Goal: Information Seeking & Learning: Find specific fact

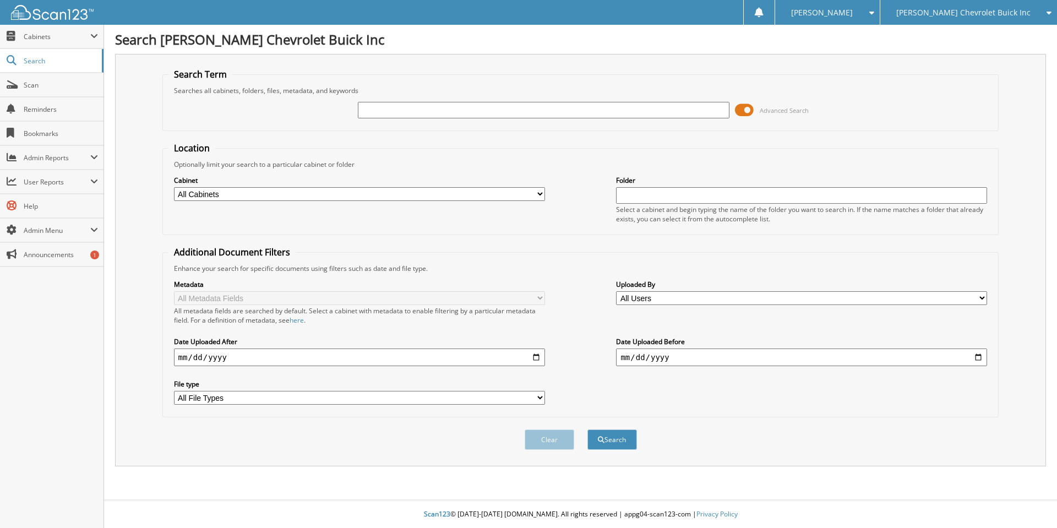
click at [969, 7] on div "[PERSON_NAME] Chevrolet Buick Inc" at bounding box center [969, 12] width 166 height 25
click at [966, 39] on link "[PERSON_NAME]" at bounding box center [969, 34] width 177 height 19
click at [1004, 14] on span "[PERSON_NAME]" at bounding box center [994, 12] width 62 height 7
click at [475, 112] on input "text" at bounding box center [543, 110] width 371 height 17
type input "montes"
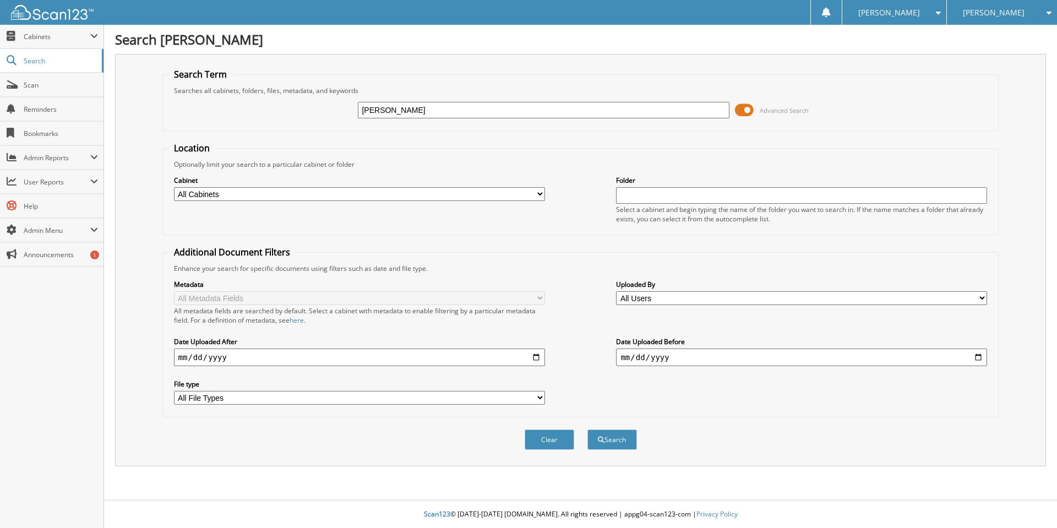
click at [588, 430] on button "Search" at bounding box center [613, 440] width 50 height 20
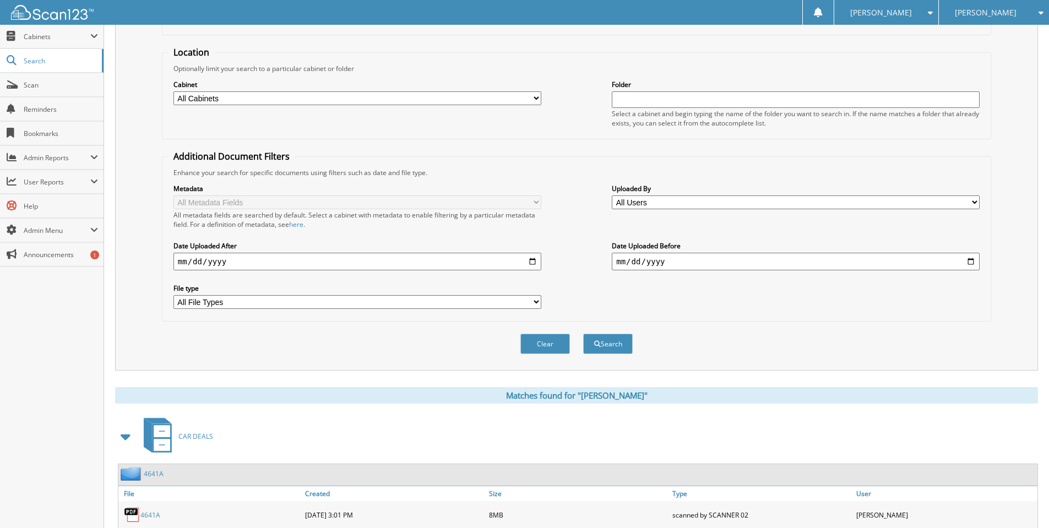
scroll to position [238, 0]
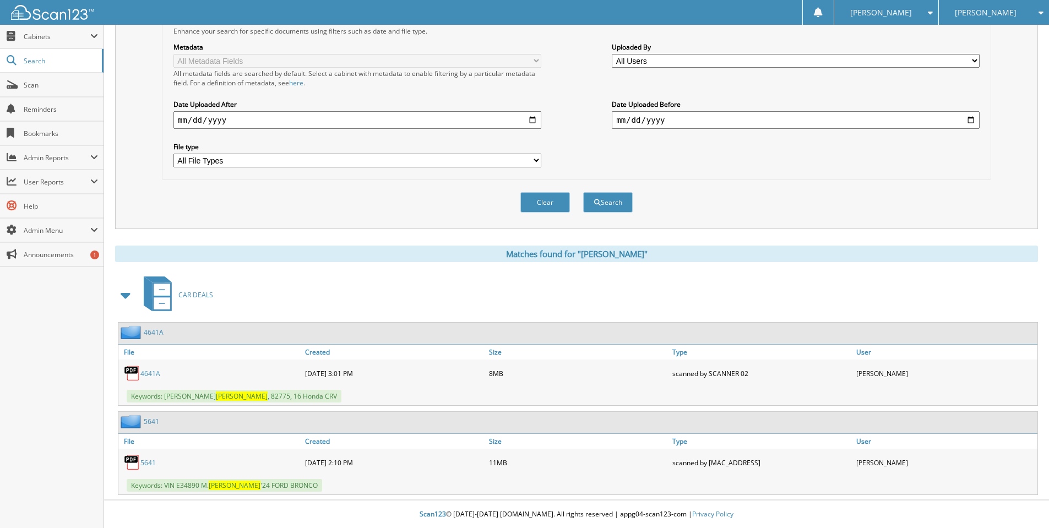
click at [149, 464] on link "5641" at bounding box center [147, 462] width 15 height 9
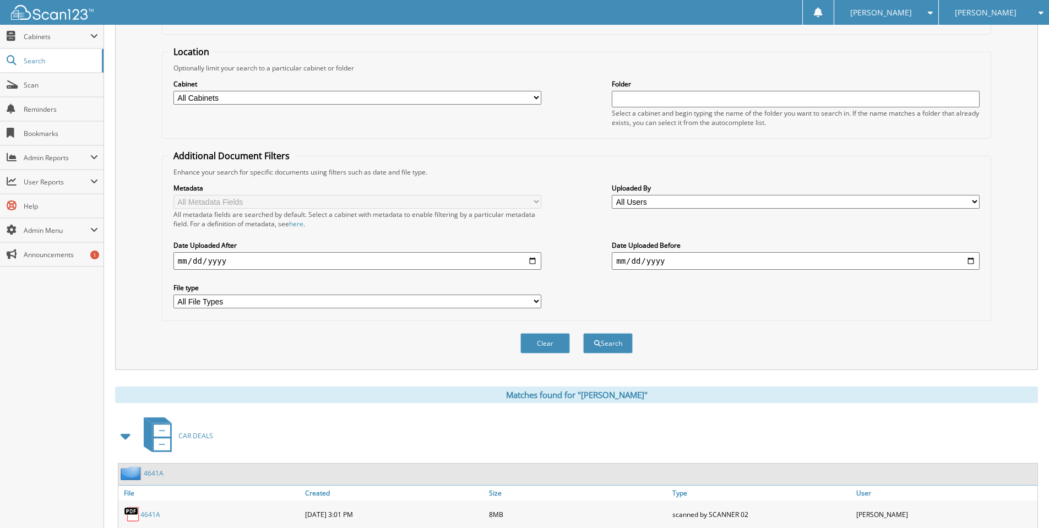
scroll to position [0, 0]
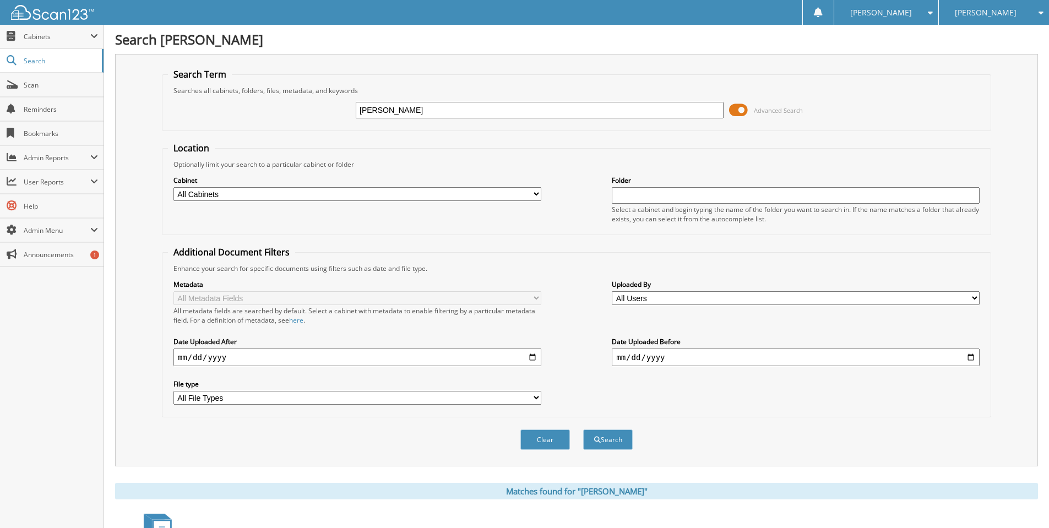
click at [985, 12] on span "[PERSON_NAME]" at bounding box center [986, 12] width 62 height 7
click at [988, 41] on link "[PERSON_NAME] Chevrolet Buick Inc" at bounding box center [994, 40] width 110 height 30
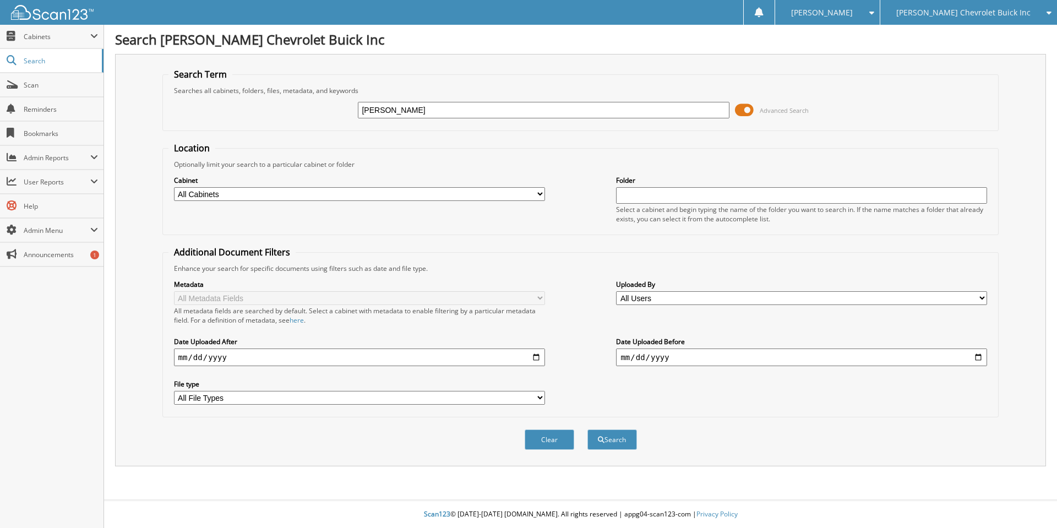
type input "[PERSON_NAME]"
click at [588, 430] on button "Search" at bounding box center [613, 440] width 50 height 20
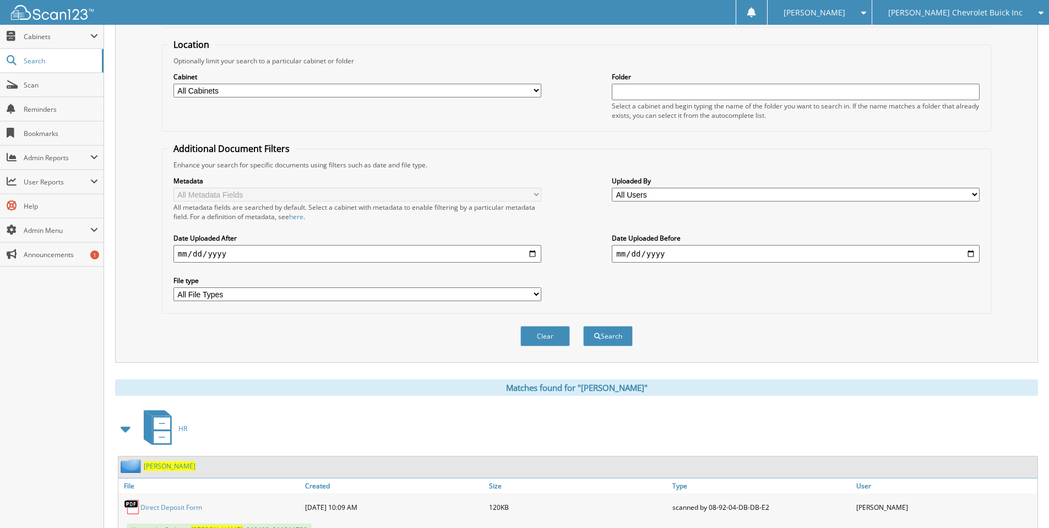
scroll to position [275, 0]
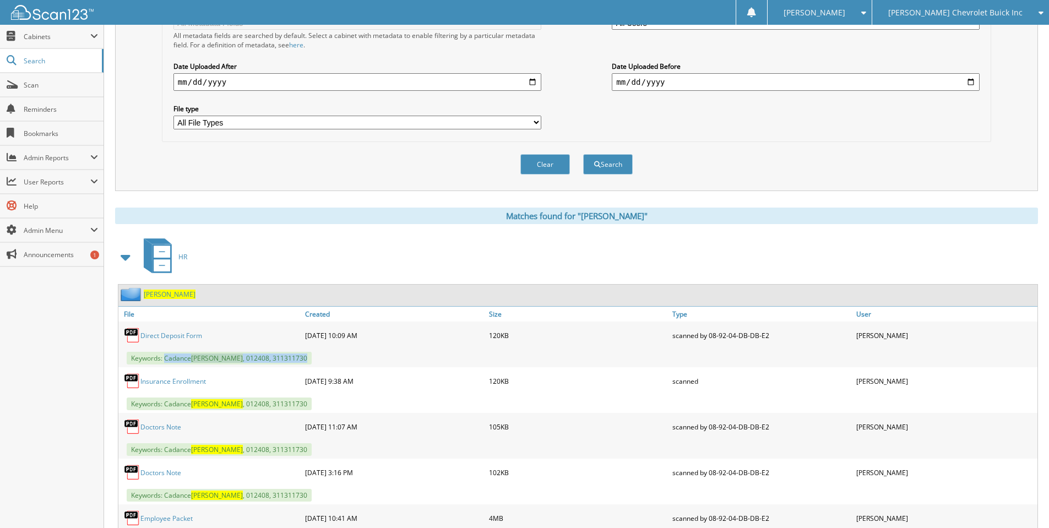
drag, startPoint x: 166, startPoint y: 358, endPoint x: 281, endPoint y: 356, distance: 115.1
click at [281, 356] on span "Keywords: Cadance Stowell , 012408, 311311730" at bounding box center [219, 358] width 185 height 13
copy span "Cadance Stowell , 012408, 311311730"
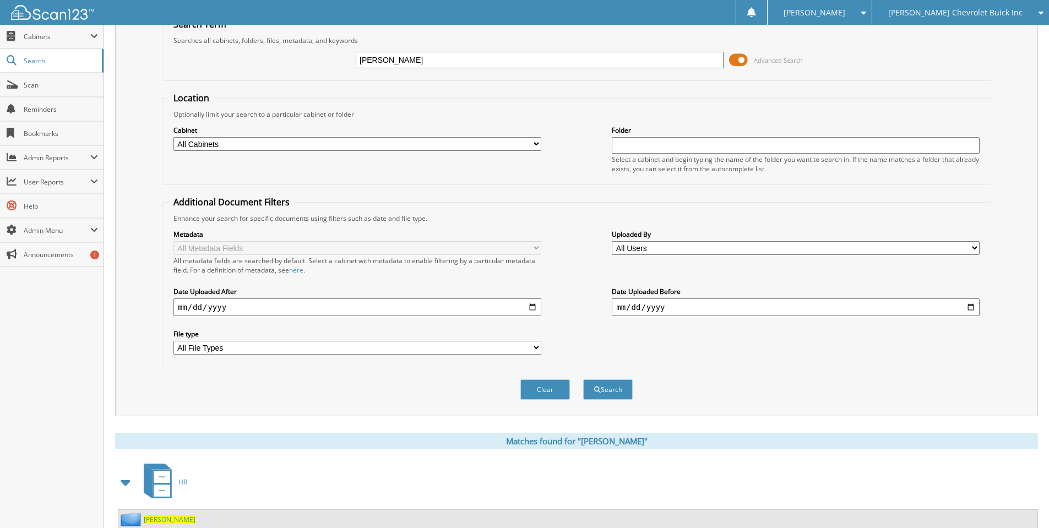
scroll to position [0, 0]
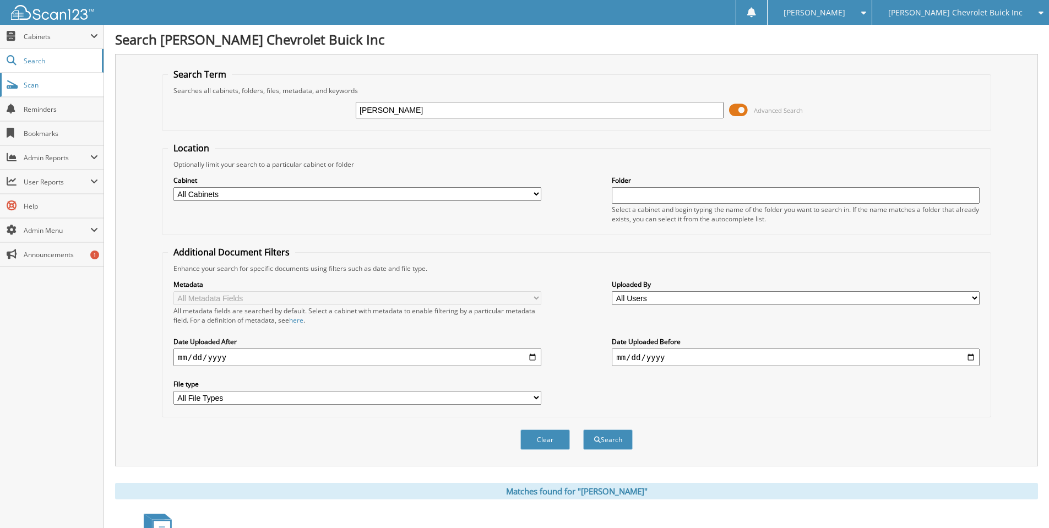
click at [52, 78] on link "Scan" at bounding box center [52, 85] width 104 height 24
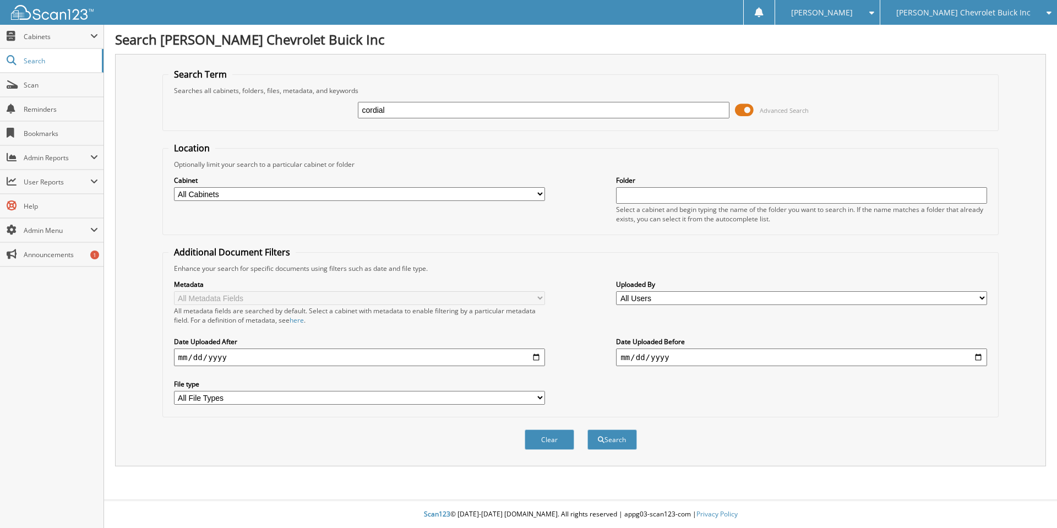
type input "cordial"
click at [588, 430] on button "Search" at bounding box center [613, 440] width 50 height 20
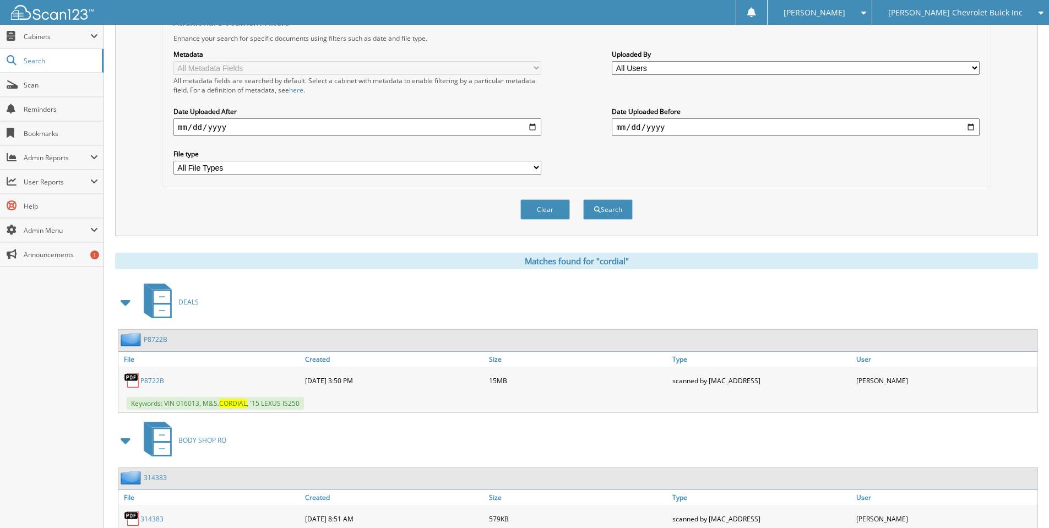
scroll to position [330, 0]
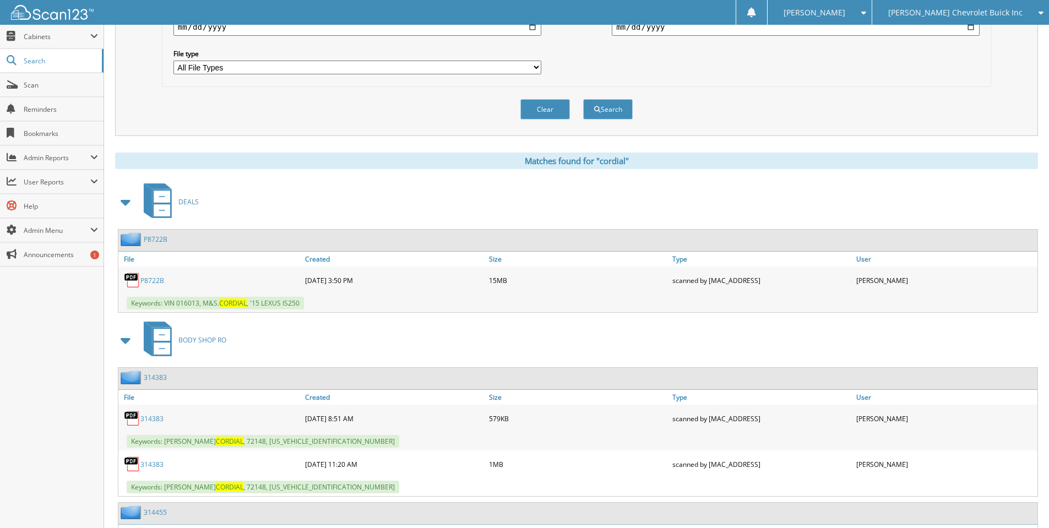
click at [126, 201] on span at bounding box center [125, 202] width 15 height 20
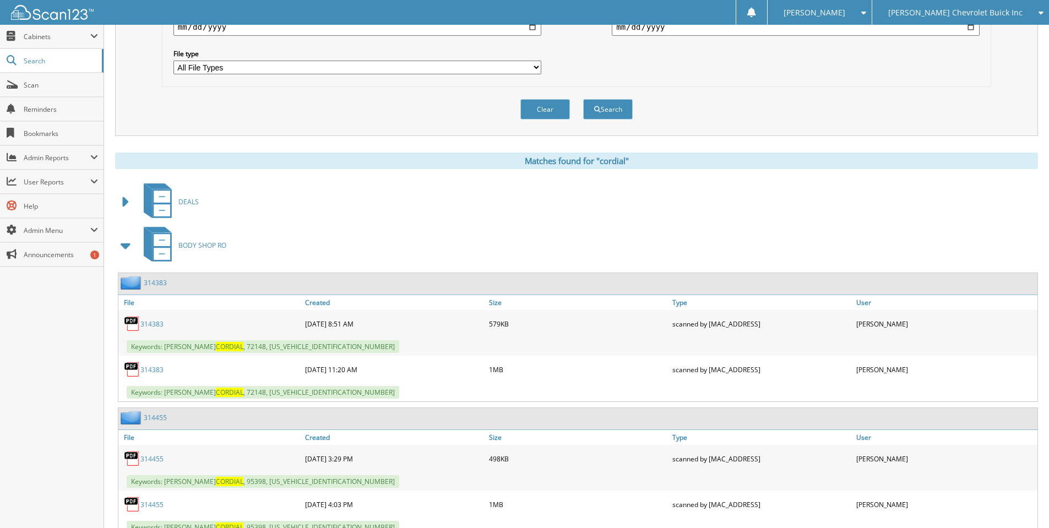
click at [125, 241] on span at bounding box center [125, 246] width 15 height 20
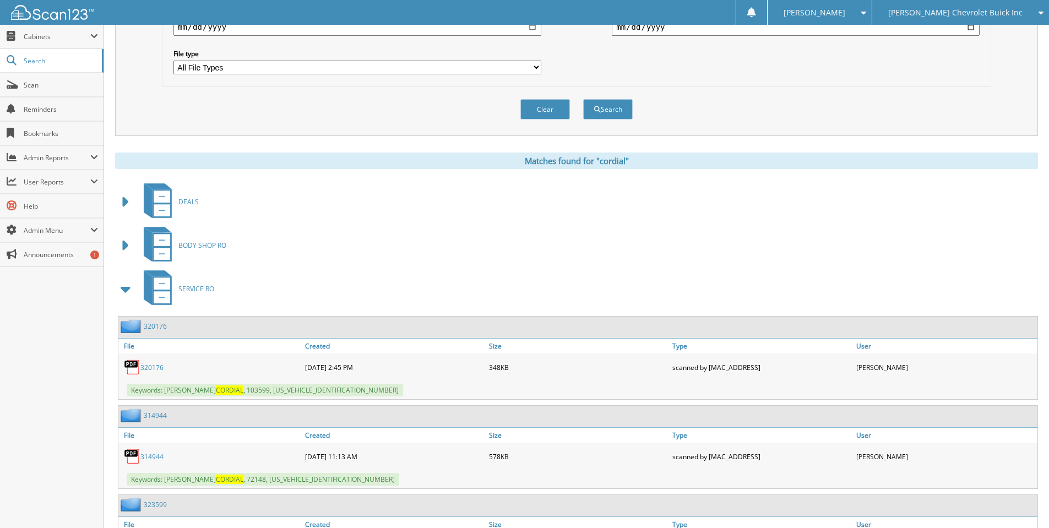
click at [123, 292] on span at bounding box center [125, 289] width 15 height 20
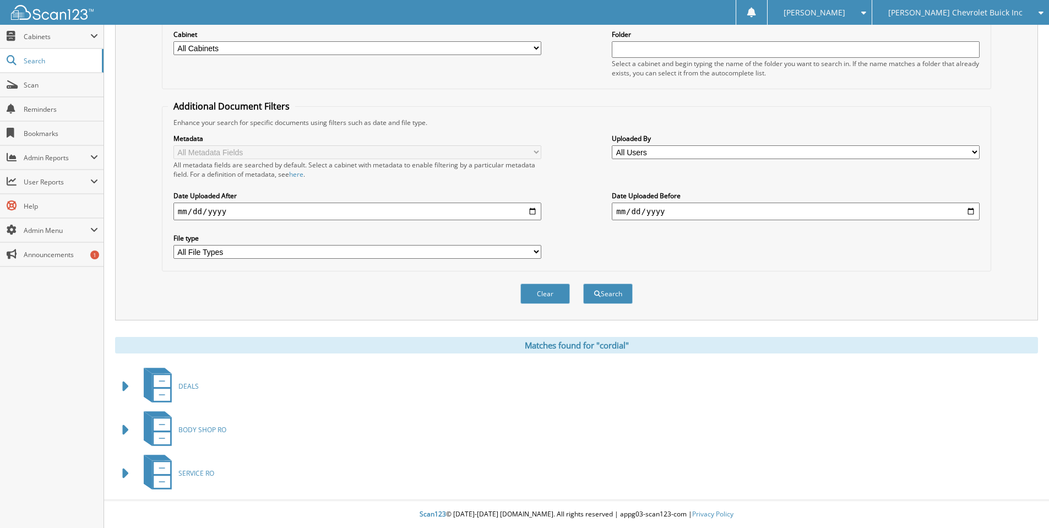
scroll to position [0, 0]
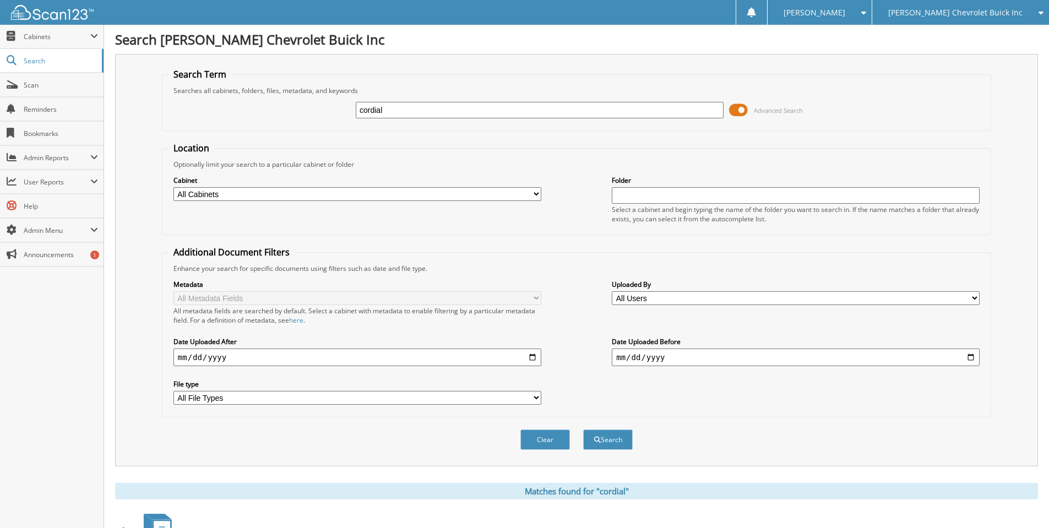
click at [998, 11] on span "[PERSON_NAME] Chevrolet Buick Inc" at bounding box center [955, 12] width 134 height 7
click at [979, 39] on link "[PERSON_NAME]" at bounding box center [960, 34] width 177 height 19
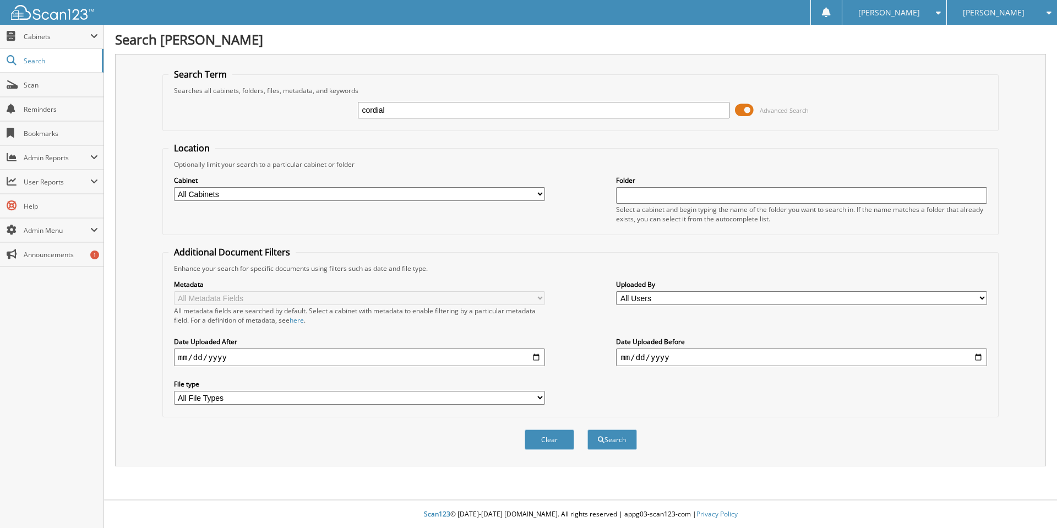
type input "cordial"
click at [588, 430] on button "Search" at bounding box center [613, 440] width 50 height 20
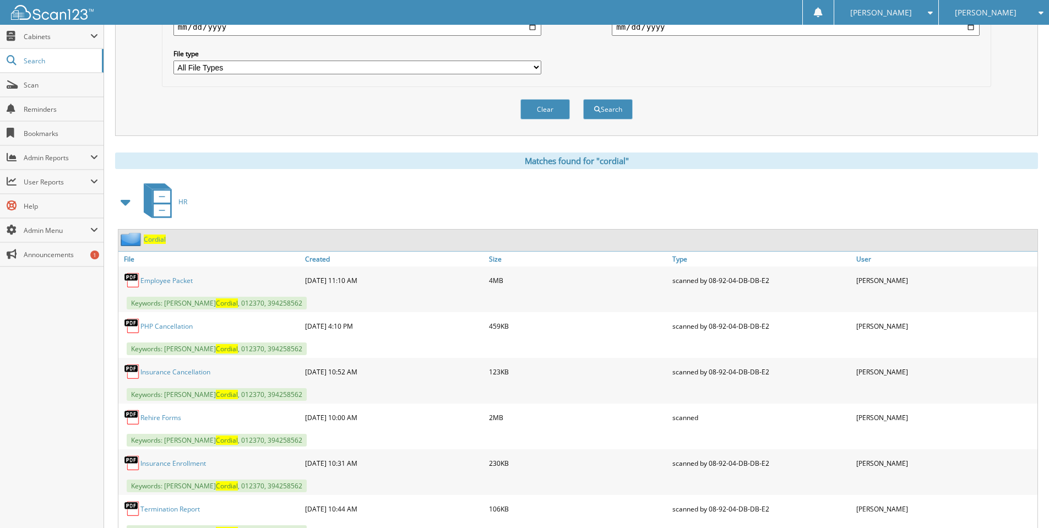
scroll to position [377, 0]
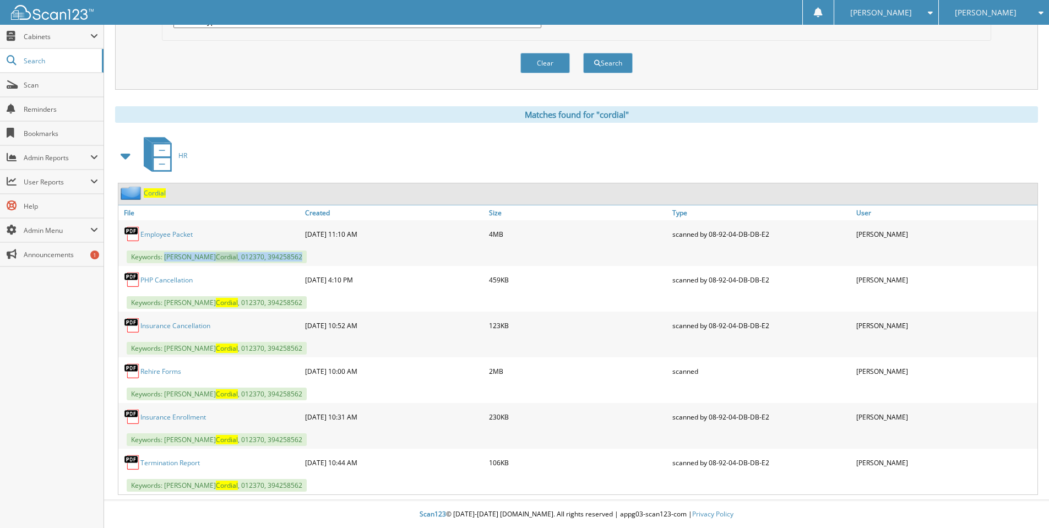
drag, startPoint x: 165, startPoint y: 257, endPoint x: 274, endPoint y: 260, distance: 109.6
click at [274, 260] on span "Keywords: [PERSON_NAME] , 012370, 394258562" at bounding box center [217, 257] width 180 height 13
copy span "[PERSON_NAME] , 012370, 394258562"
click at [58, 79] on link "Scan" at bounding box center [52, 85] width 104 height 24
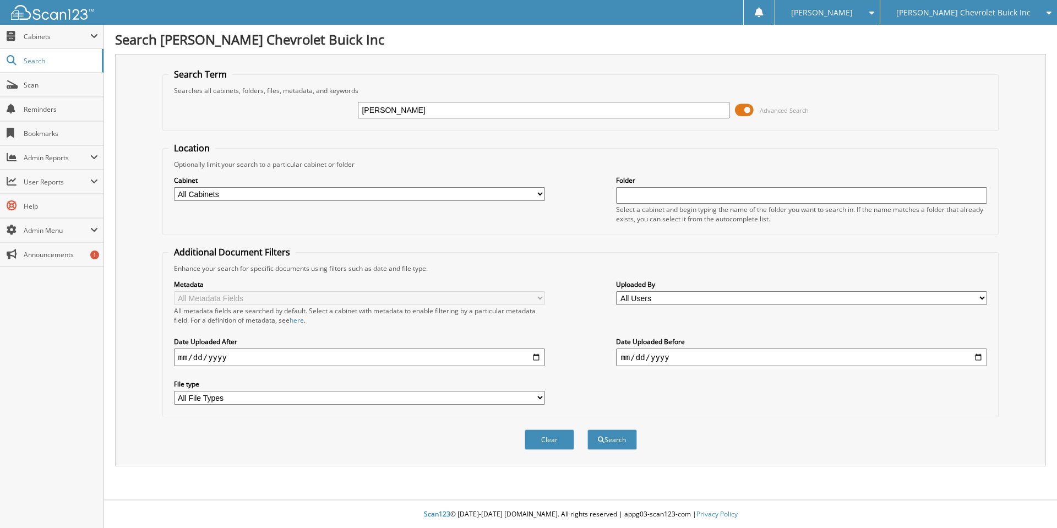
type input "[PERSON_NAME]"
click at [588, 430] on button "Search" at bounding box center [613, 440] width 50 height 20
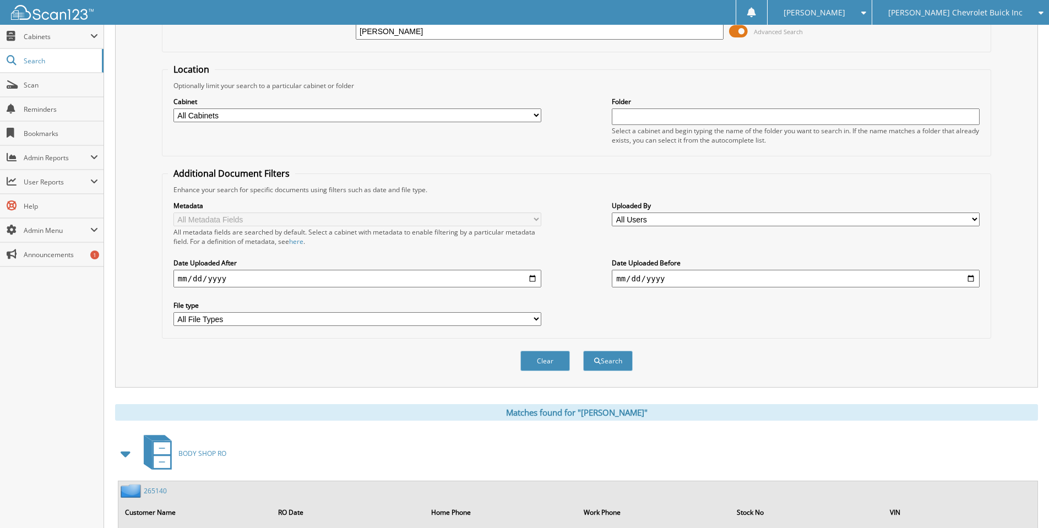
scroll to position [330, 0]
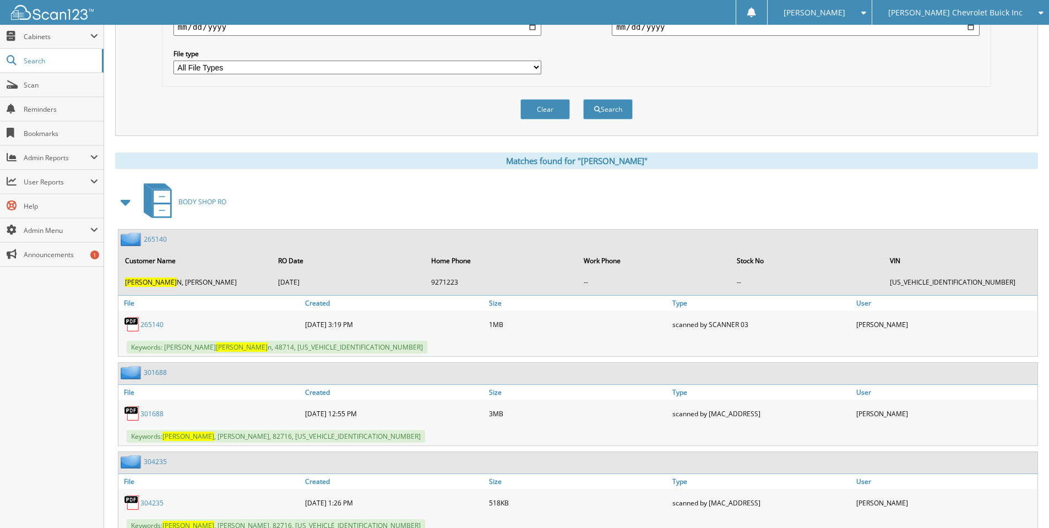
click at [125, 200] on span at bounding box center [125, 202] width 15 height 20
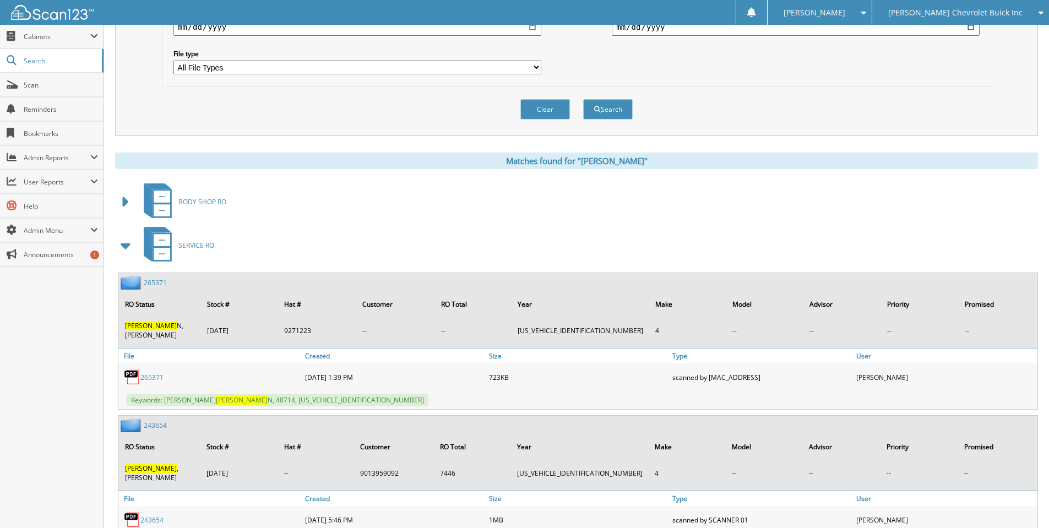
click at [122, 253] on span at bounding box center [125, 246] width 15 height 20
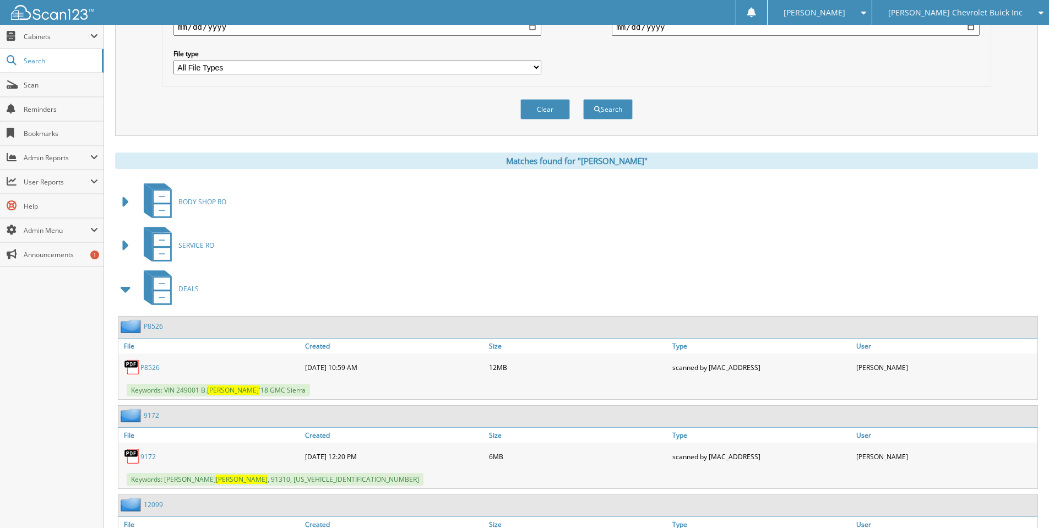
click at [129, 292] on span at bounding box center [125, 289] width 15 height 20
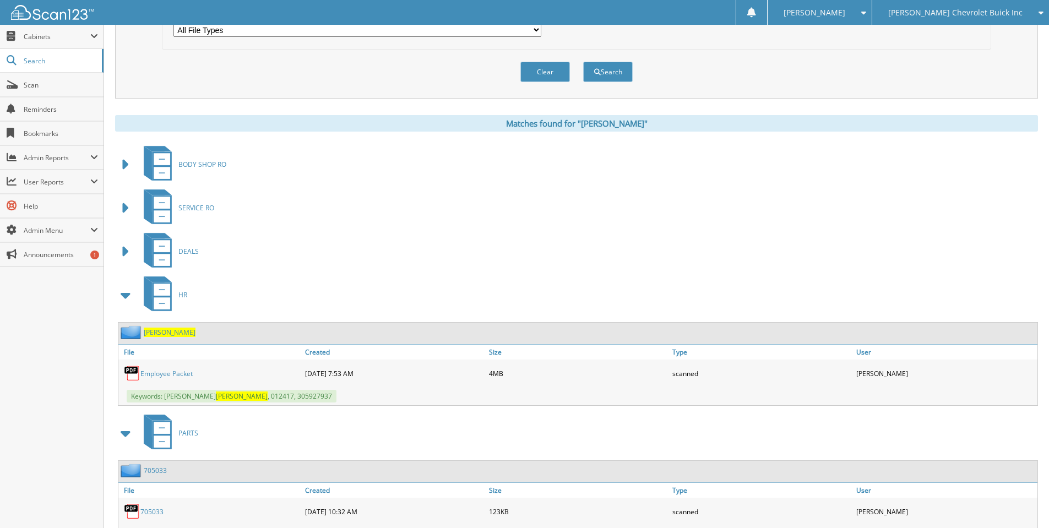
scroll to position [385, 0]
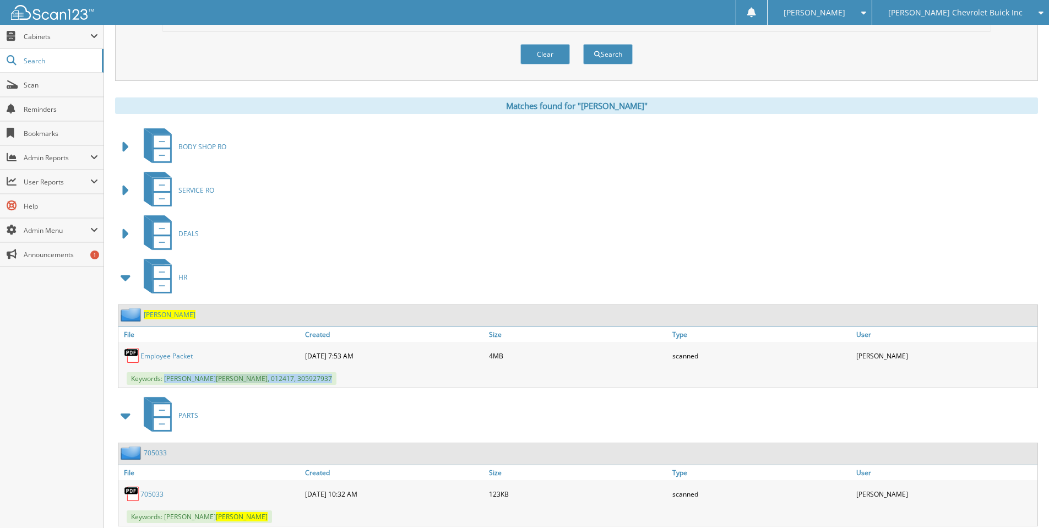
drag, startPoint x: 166, startPoint y: 381, endPoint x: 279, endPoint y: 382, distance: 113.4
click at [279, 382] on span "Keywords: Shane Hoffman , 012417, 305927937" at bounding box center [232, 378] width 210 height 13
copy span "Shane Hoffman , 012417, 305927937"
click at [47, 86] on span "Scan" at bounding box center [61, 84] width 74 height 9
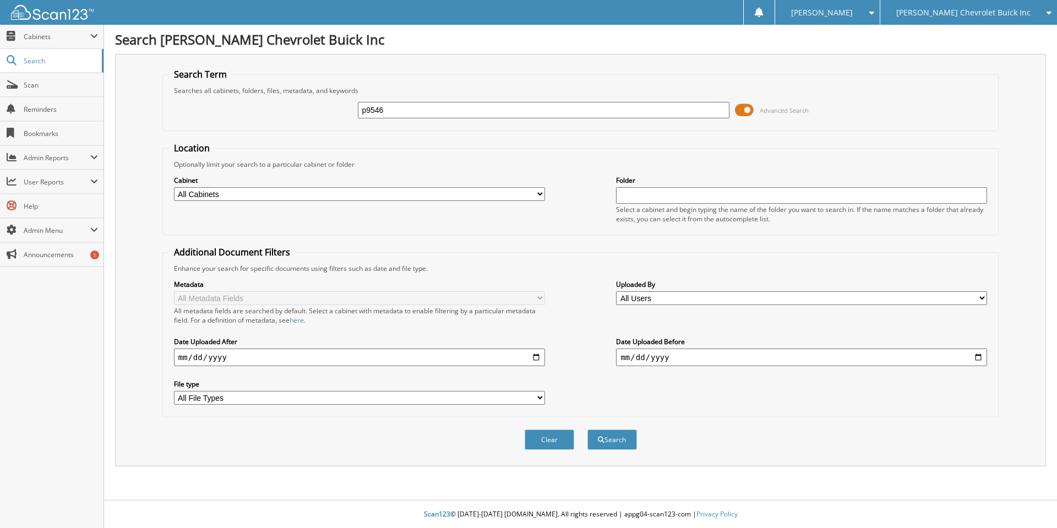
type input "p9546"
click at [588, 430] on button "Search" at bounding box center [613, 440] width 50 height 20
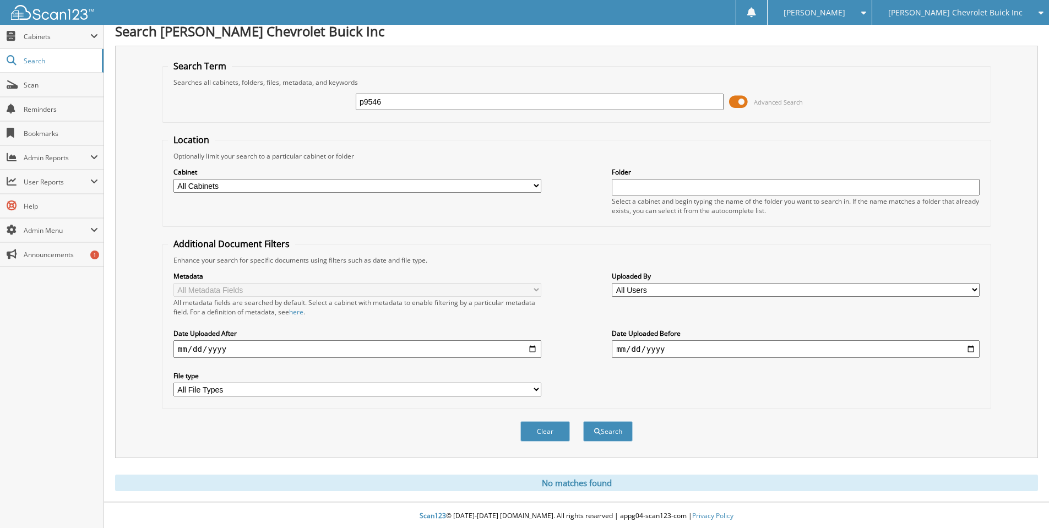
scroll to position [10, 0]
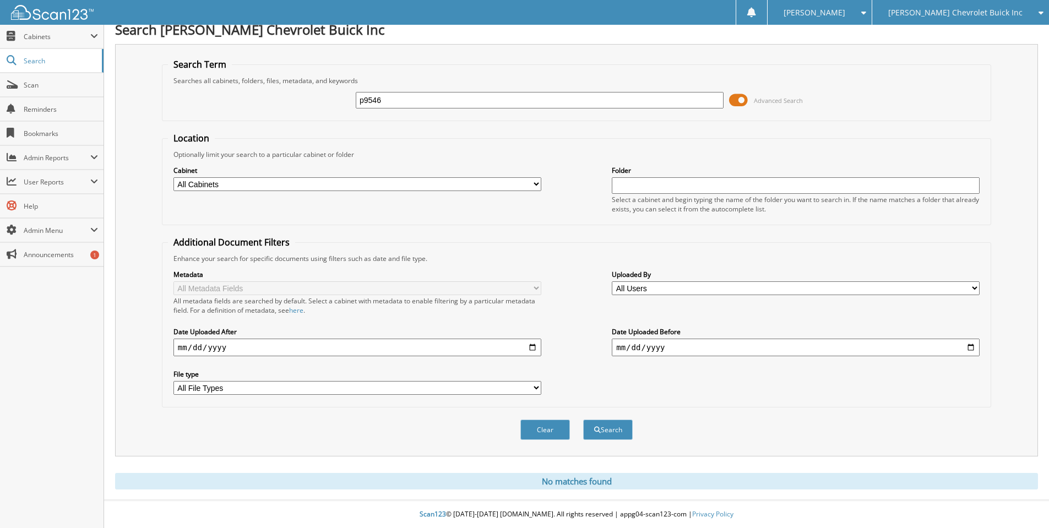
click at [384, 105] on input "p9546" at bounding box center [540, 100] width 368 height 17
type input "278918"
click at [583, 420] on button "Search" at bounding box center [608, 430] width 50 height 20
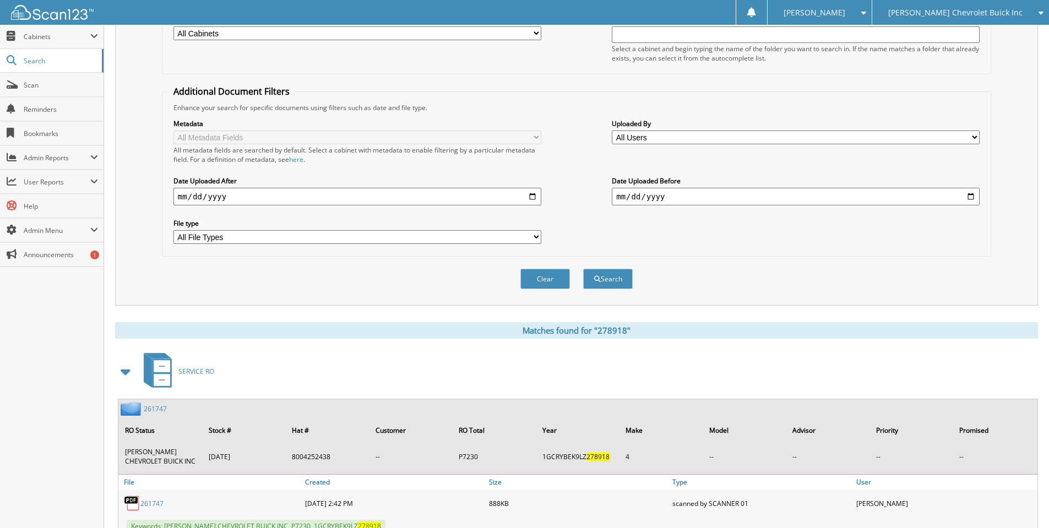
scroll to position [330, 0]
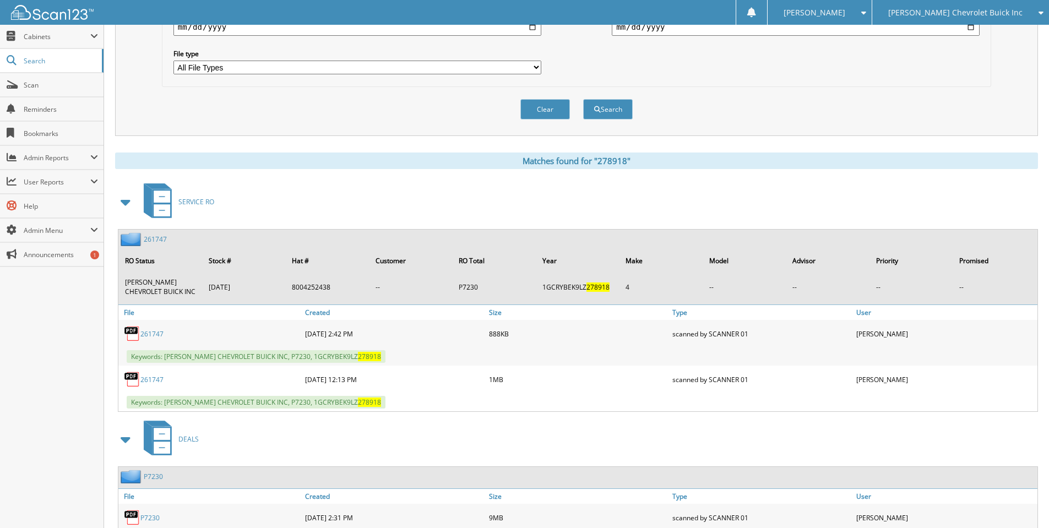
click at [126, 197] on span at bounding box center [125, 202] width 15 height 20
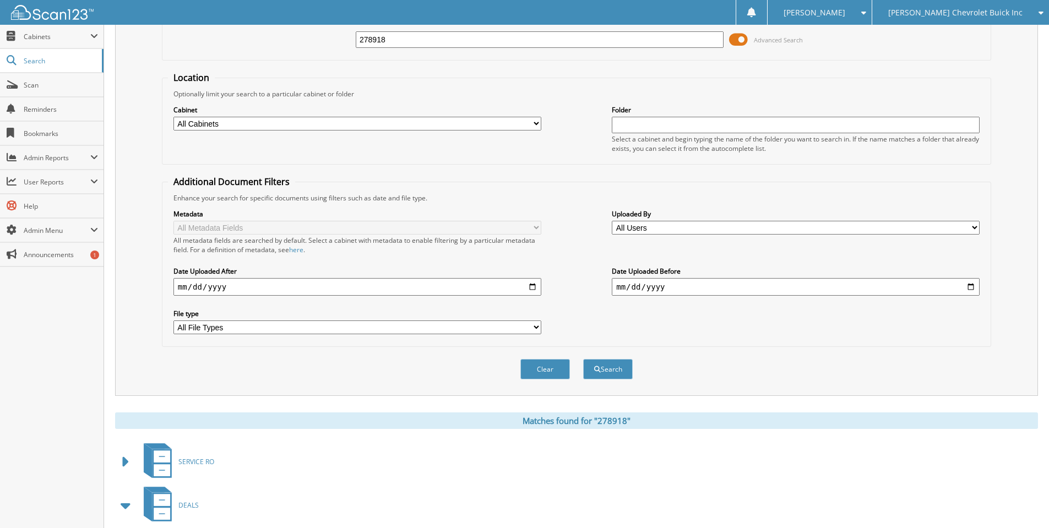
scroll to position [0, 0]
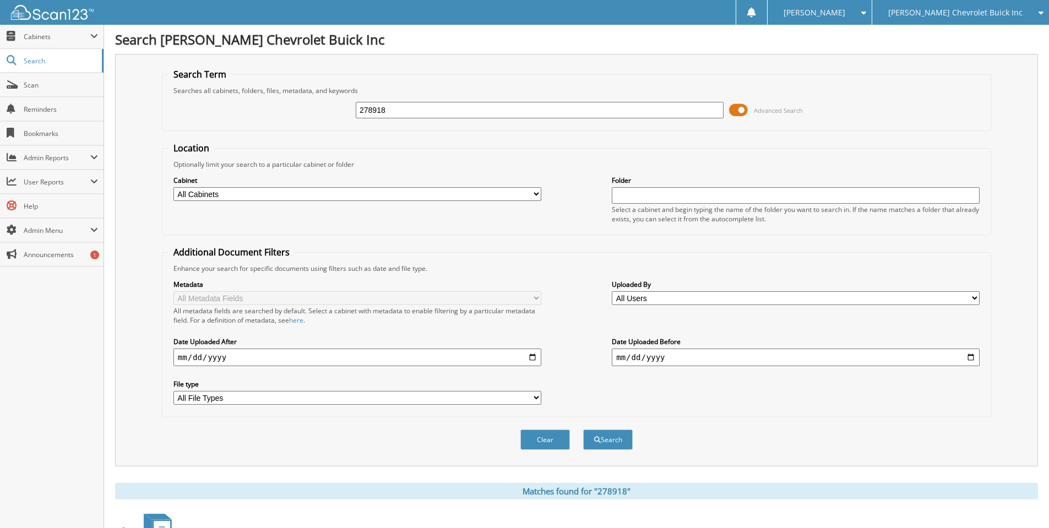
click at [403, 110] on input "278918" at bounding box center [540, 110] width 368 height 17
type input "p9546"
click at [583, 430] on button "Search" at bounding box center [608, 440] width 50 height 20
click at [942, 9] on span "[PERSON_NAME] Chevrolet Buick Inc" at bounding box center [955, 12] width 134 height 7
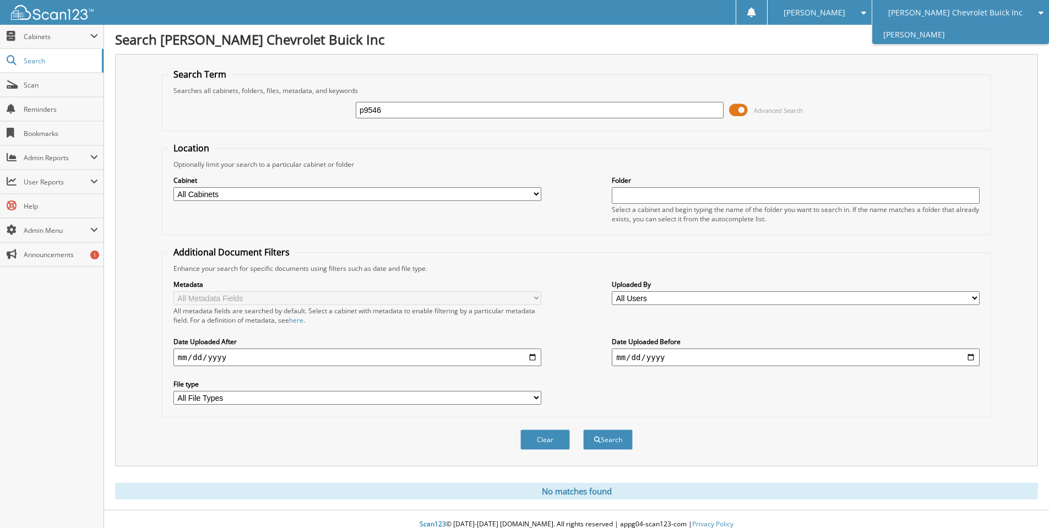
click at [931, 40] on link "[PERSON_NAME]" at bounding box center [960, 34] width 177 height 19
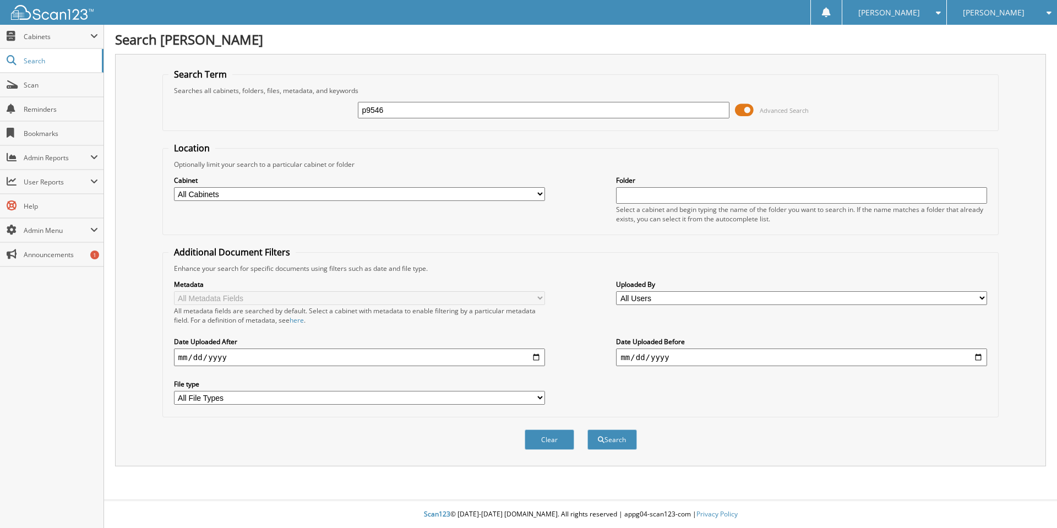
type input "p9546"
click at [588, 430] on button "Search" at bounding box center [613, 440] width 50 height 20
